Goal: Contribute content: Add original content to the website for others to see

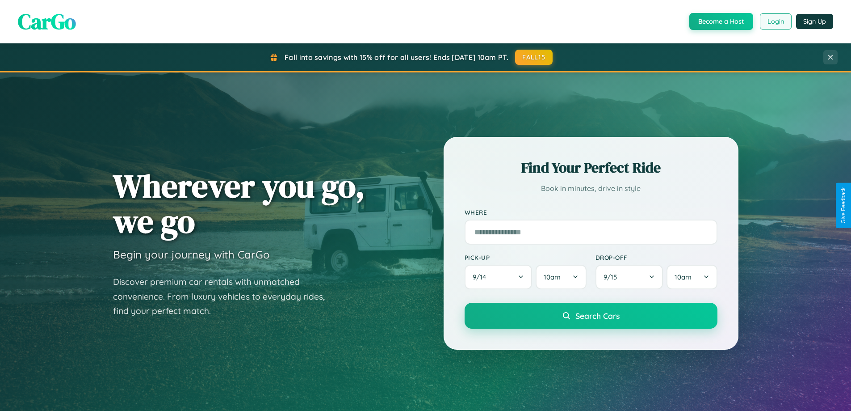
click at [775, 21] on button "Login" at bounding box center [776, 21] width 32 height 16
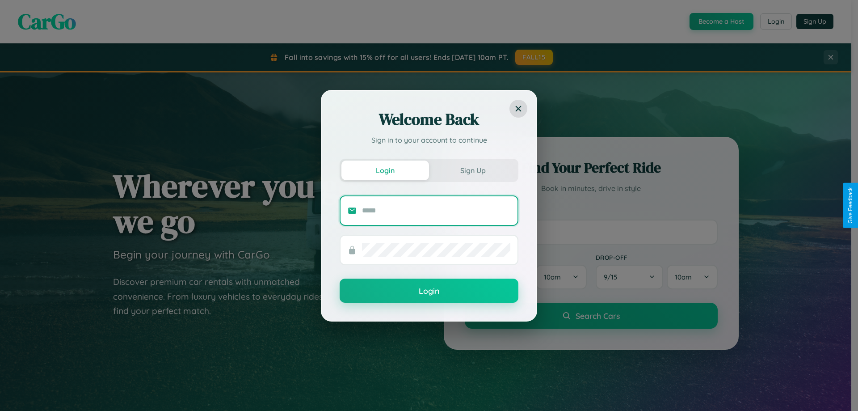
click at [436, 210] on input "text" at bounding box center [436, 210] width 148 height 14
type input "**********"
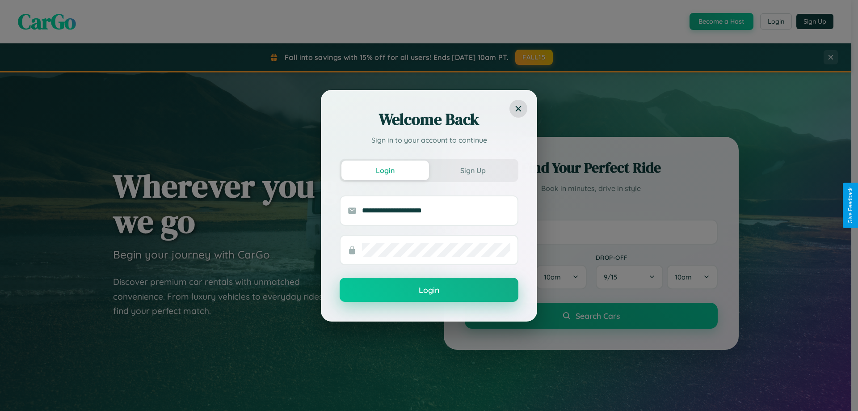
click at [429, 290] on button "Login" at bounding box center [429, 289] width 179 height 24
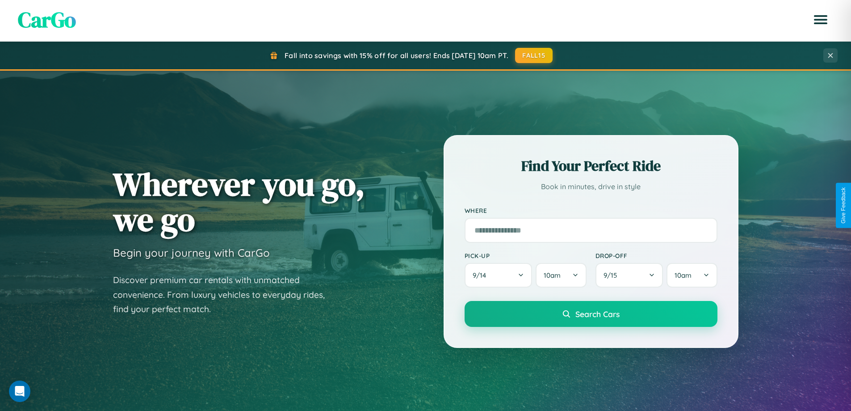
scroll to position [1719, 0]
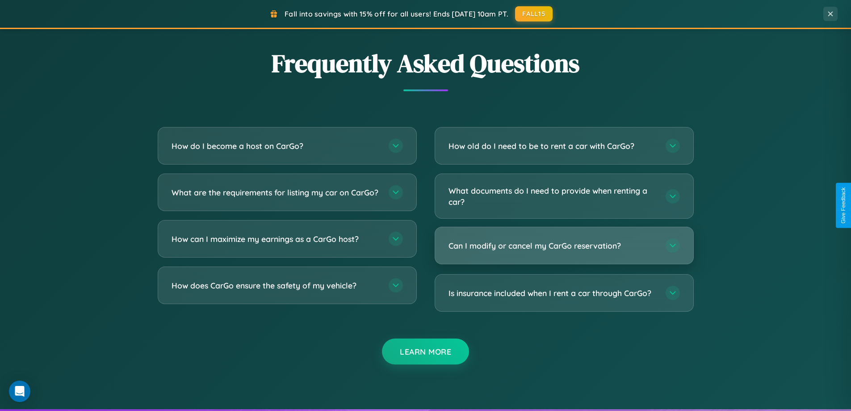
click at [564, 246] on h3 "Can I modify or cancel my CarGo reservation?" at bounding box center [553, 245] width 208 height 11
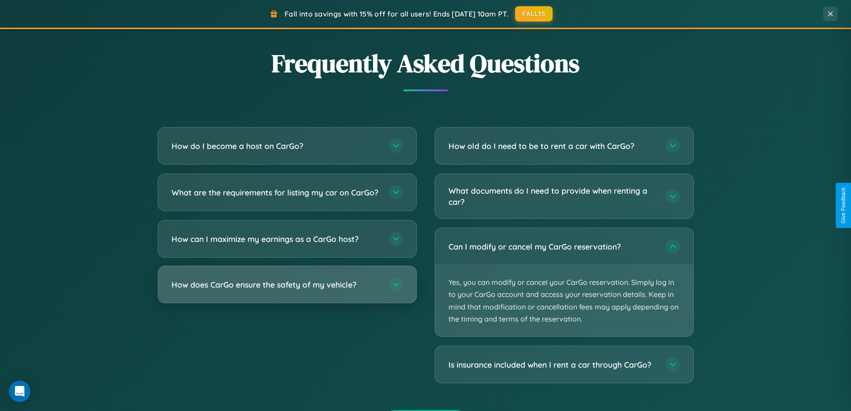
click at [287, 290] on h3 "How does CarGo ensure the safety of my vehicle?" at bounding box center [276, 284] width 208 height 11
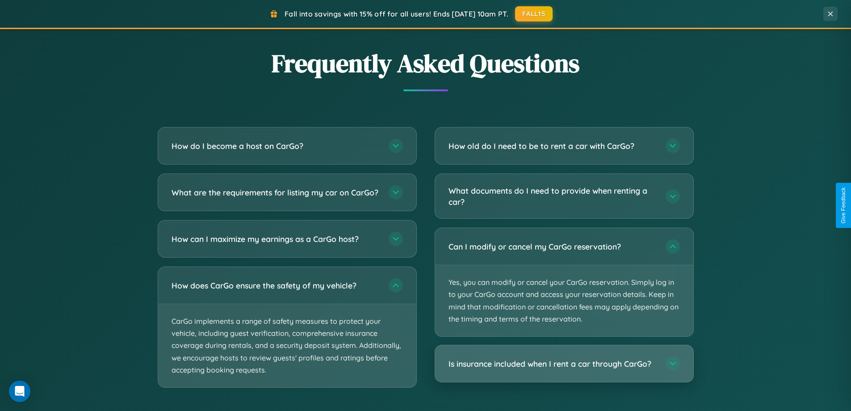
click at [564, 364] on h3 "Is insurance included when I rent a car through CarGo?" at bounding box center [553, 363] width 208 height 11
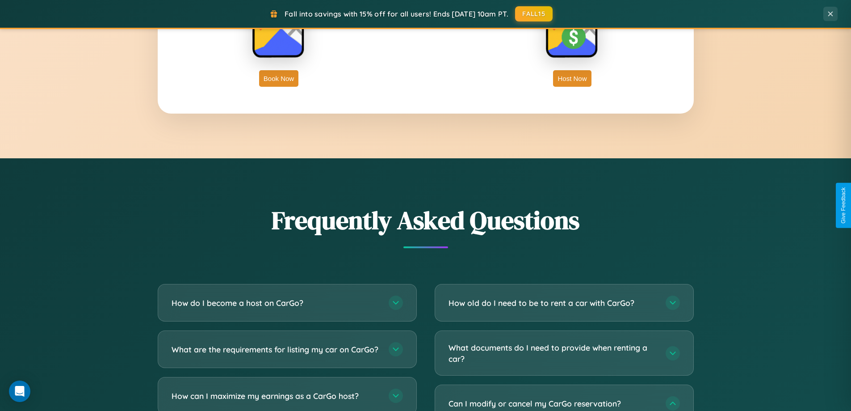
scroll to position [615, 0]
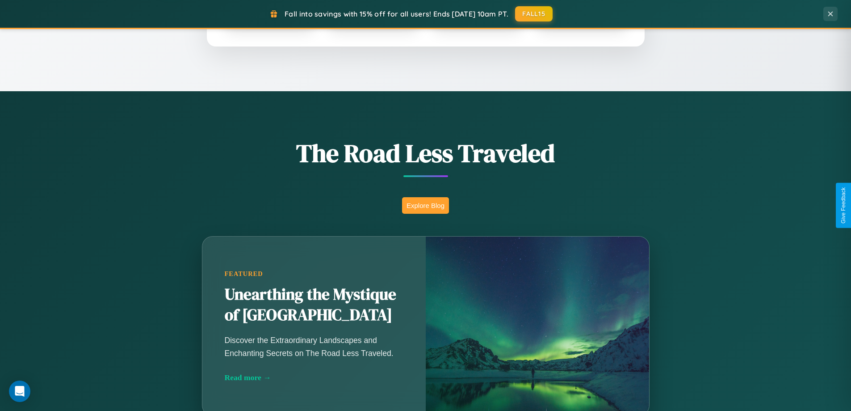
click at [425, 205] on button "Explore Blog" at bounding box center [425, 205] width 47 height 17
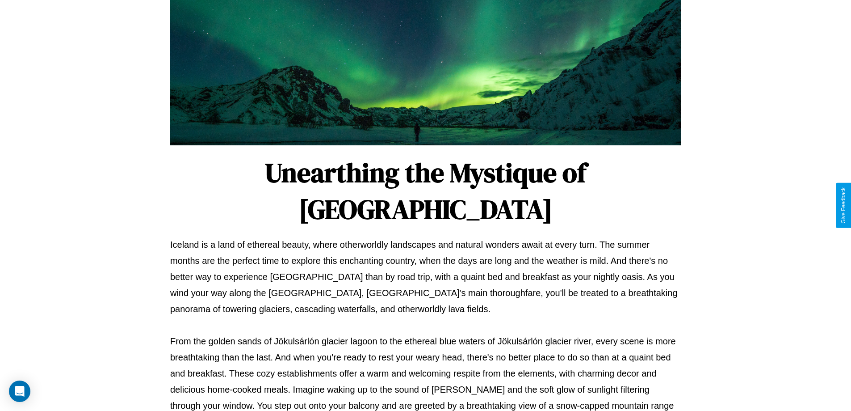
scroll to position [289, 0]
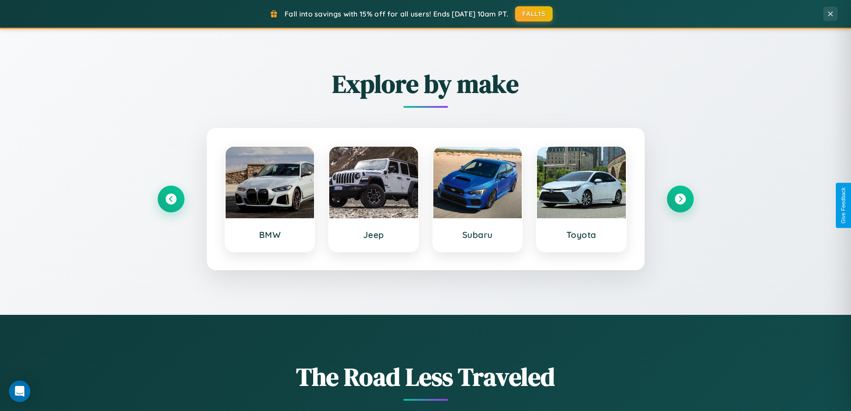
scroll to position [385, 0]
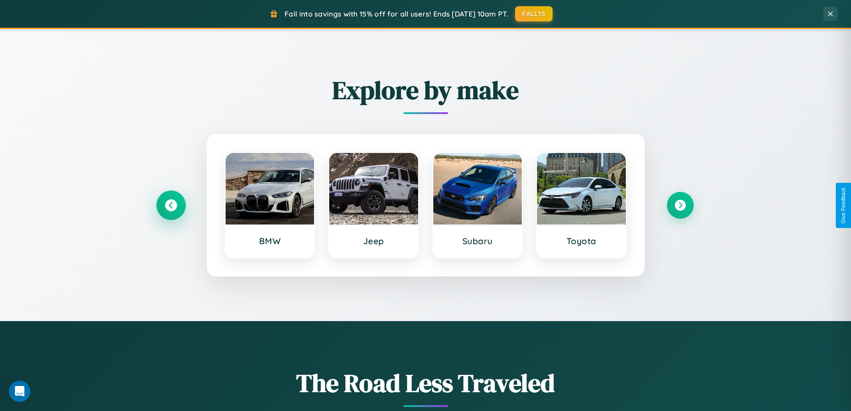
click at [171, 205] on icon at bounding box center [171, 205] width 12 height 12
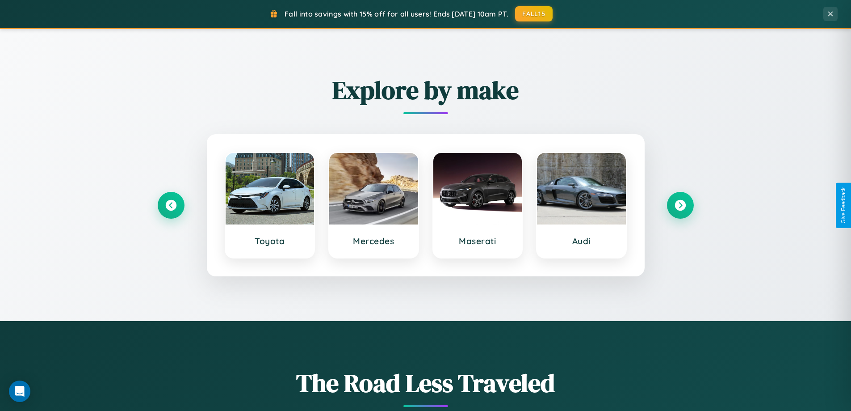
scroll to position [0, 0]
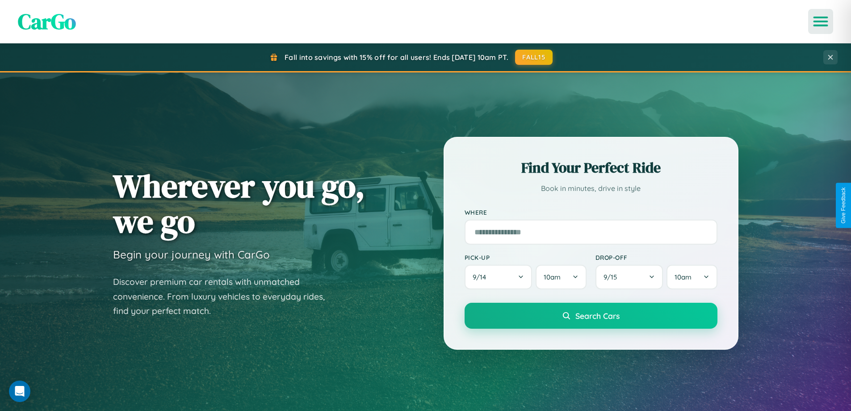
click at [821, 21] on icon "Open menu" at bounding box center [821, 21] width 13 height 8
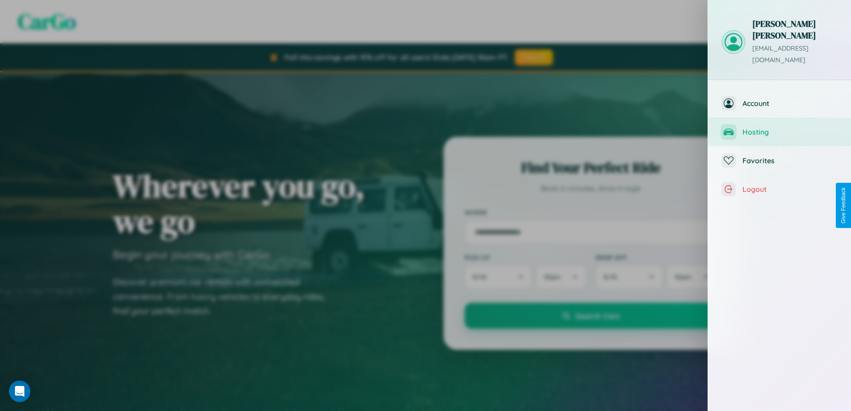
click at [780, 127] on span "Hosting" at bounding box center [790, 131] width 95 height 9
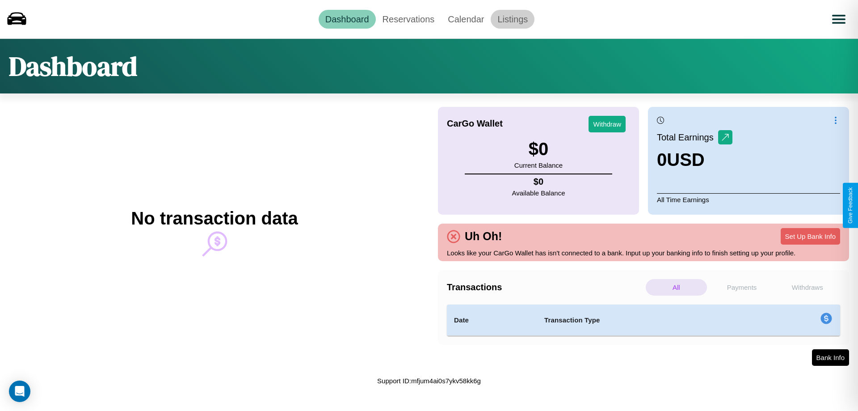
click at [512, 19] on link "Listings" at bounding box center [513, 19] width 44 height 19
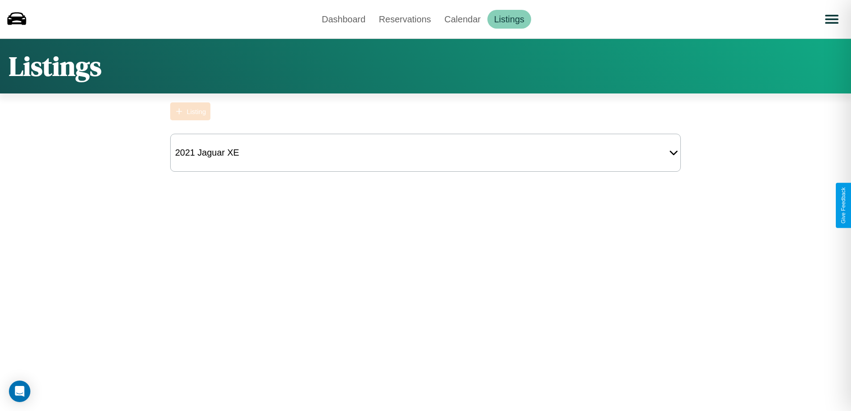
click at [190, 111] on div "Listing" at bounding box center [196, 112] width 19 height 8
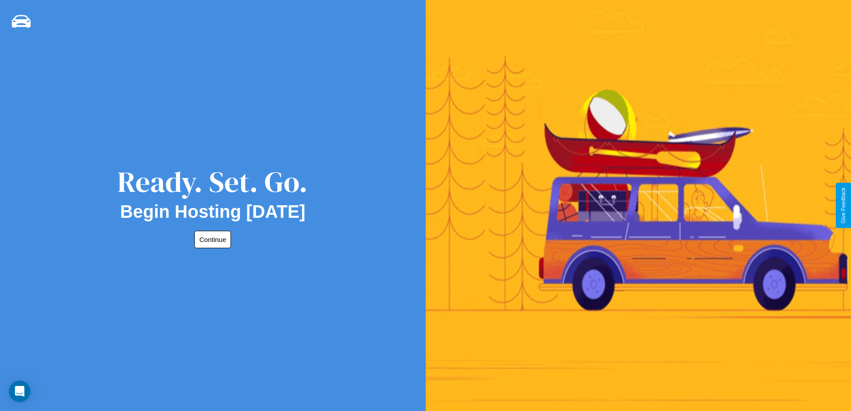
click at [211, 239] on button "Continue" at bounding box center [212, 239] width 37 height 17
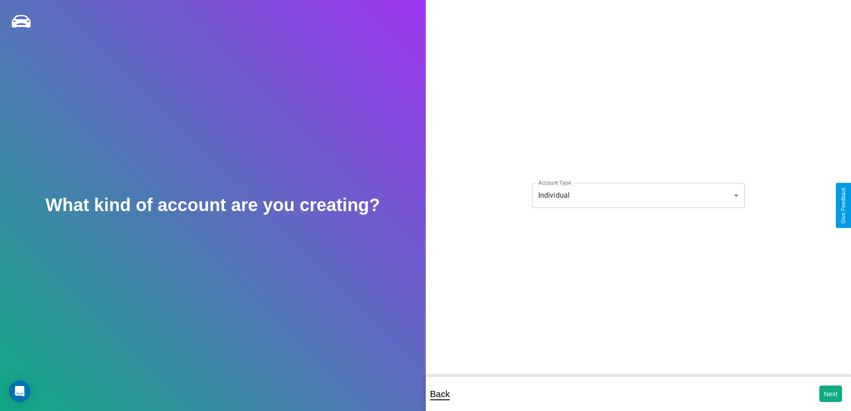
click at [638, 195] on body "**********" at bounding box center [425, 211] width 851 height 423
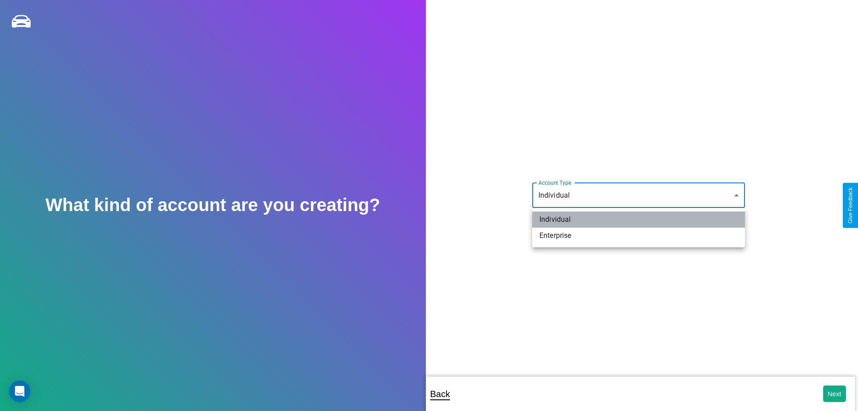
click at [638, 219] on li "Individual" at bounding box center [638, 219] width 213 height 16
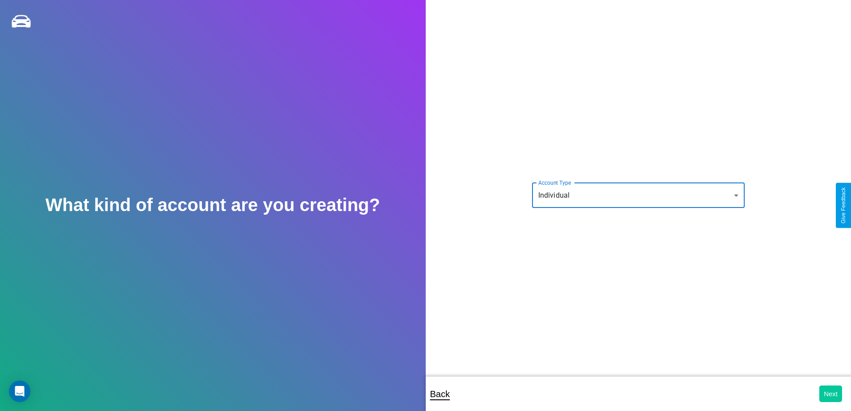
click at [831, 393] on button "Next" at bounding box center [830, 393] width 23 height 17
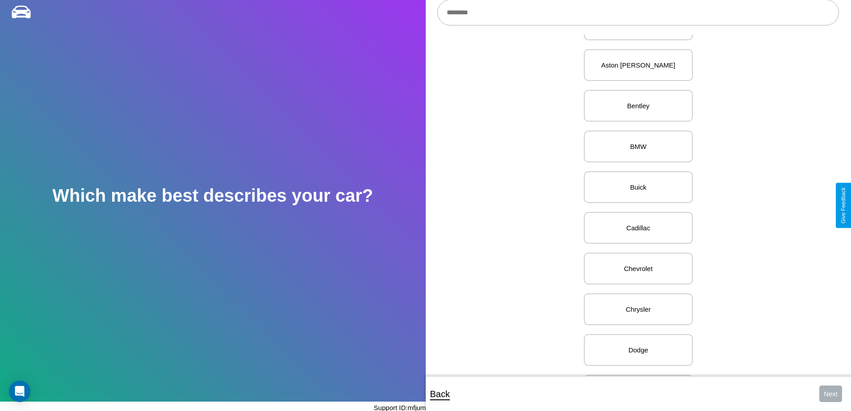
scroll to position [184, 0]
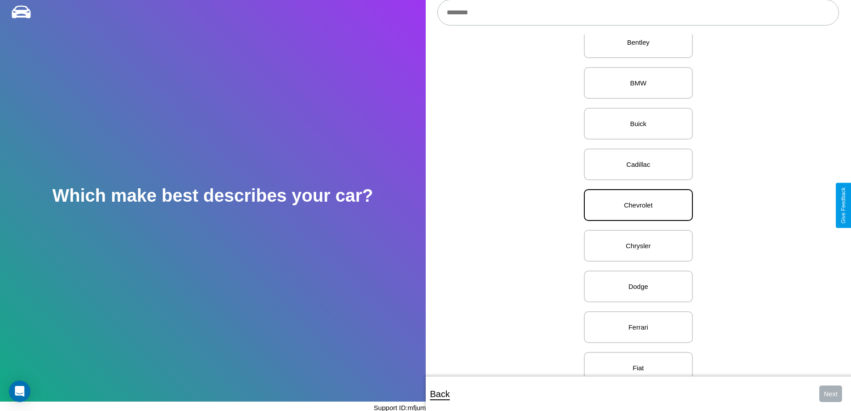
click at [635, 205] on p "Chevrolet" at bounding box center [638, 205] width 89 height 12
click at [831, 393] on button "Next" at bounding box center [830, 393] width 23 height 17
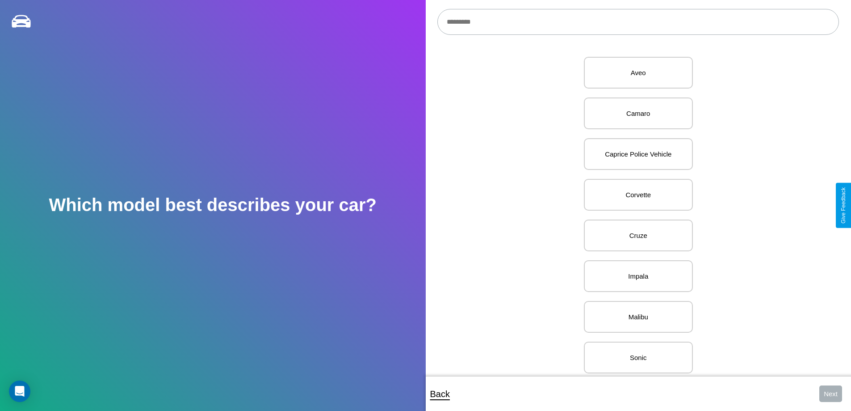
click at [638, 22] on input "text" at bounding box center [638, 22] width 402 height 26
type input "****"
click at [635, 73] on p "3500 / 4500" at bounding box center [638, 73] width 89 height 12
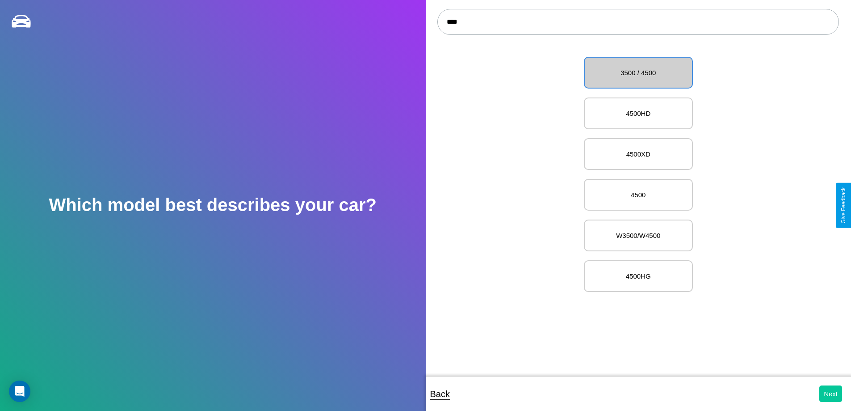
click at [831, 393] on button "Next" at bounding box center [830, 393] width 23 height 17
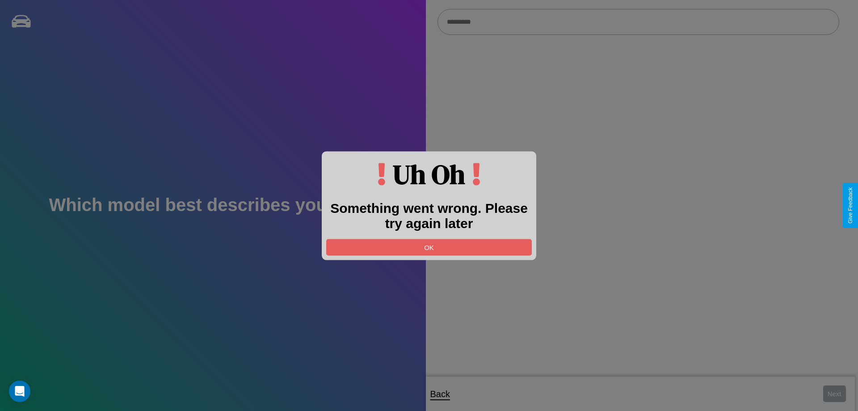
click at [638, 22] on div at bounding box center [429, 205] width 858 height 411
